Goal: Find specific page/section: Find specific page/section

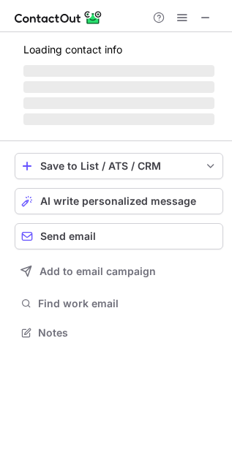
scroll to position [7, 7]
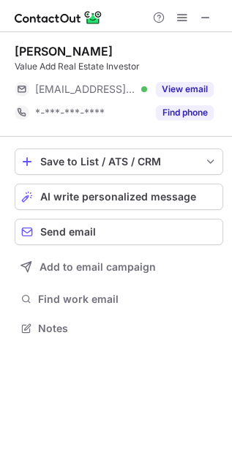
scroll to position [7, 7]
